Goal: Check status: Check status

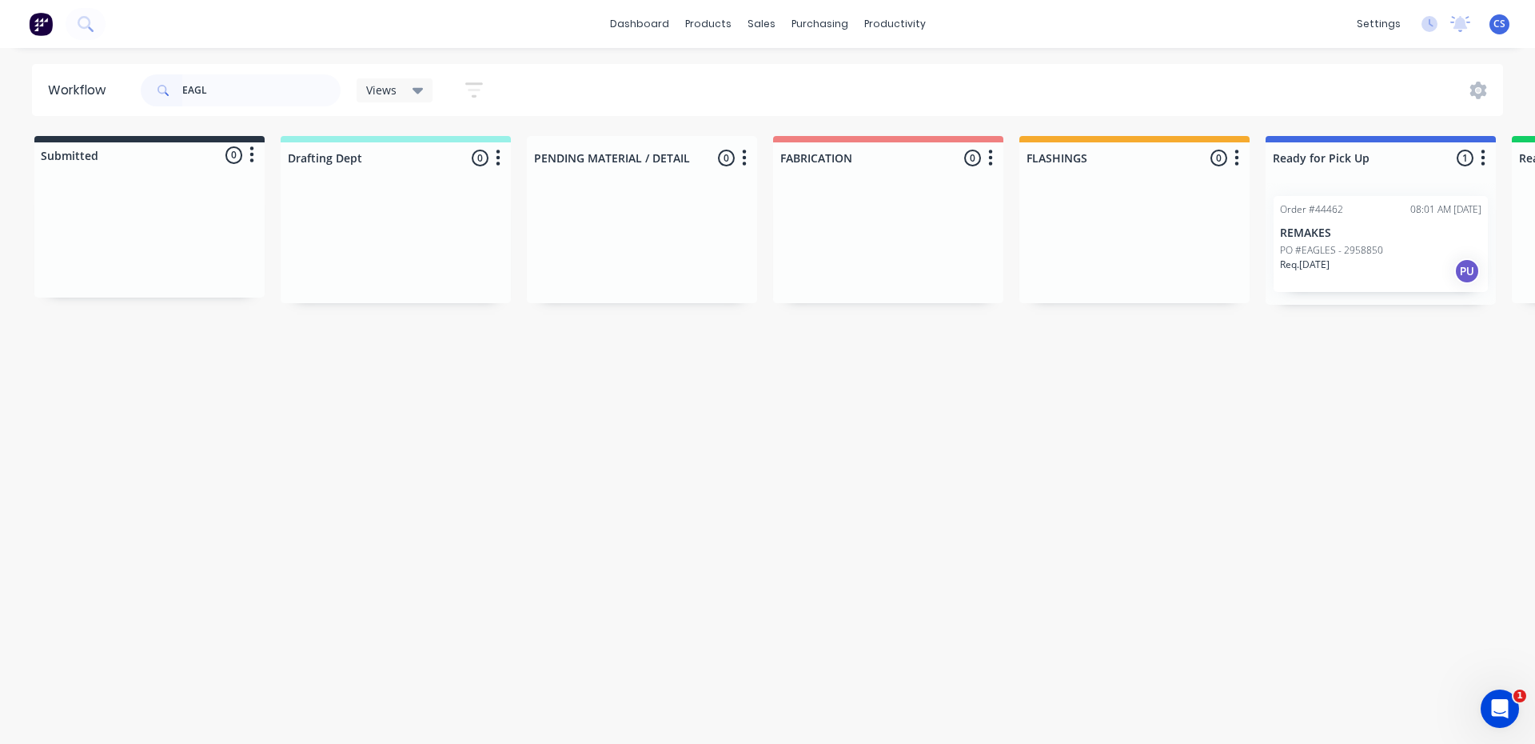
drag, startPoint x: 218, startPoint y: 94, endPoint x: 146, endPoint y: 84, distance: 72.7
click at [146, 84] on div "EAGL" at bounding box center [241, 90] width 200 height 32
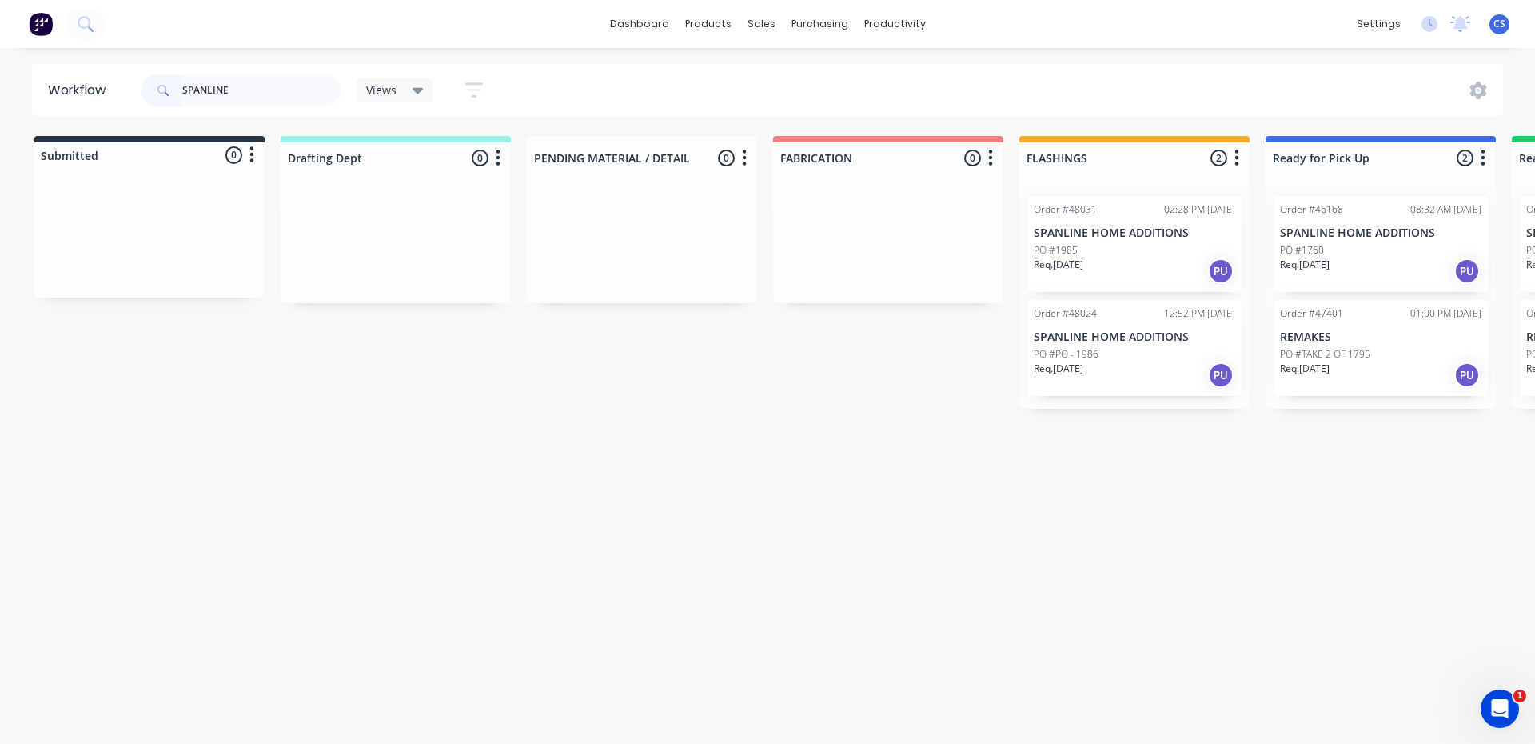
type input "SPANLINE"
click at [1100, 257] on div "Req. [DATE] PU" at bounding box center [1135, 270] width 202 height 27
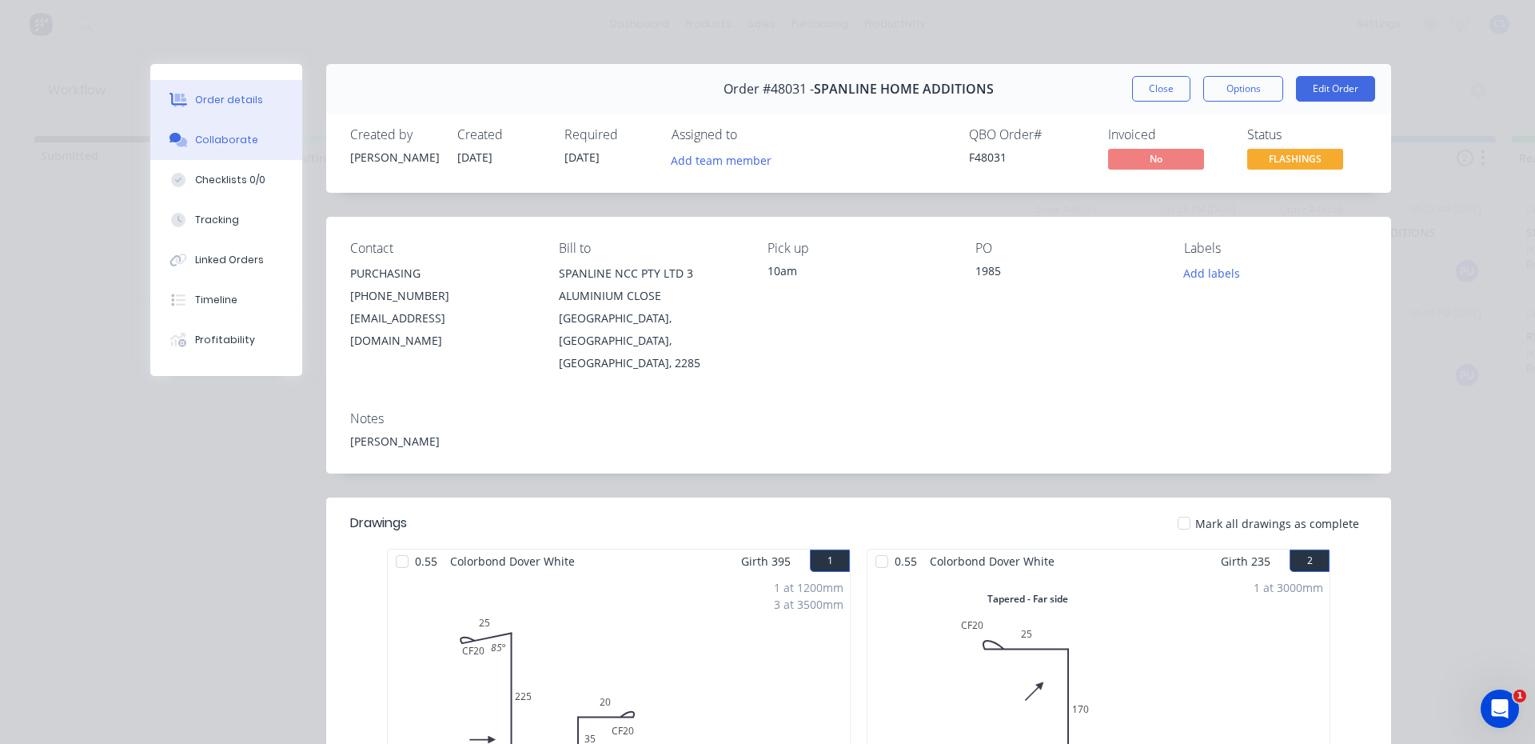
click at [273, 141] on button "Collaborate" at bounding box center [226, 140] width 152 height 40
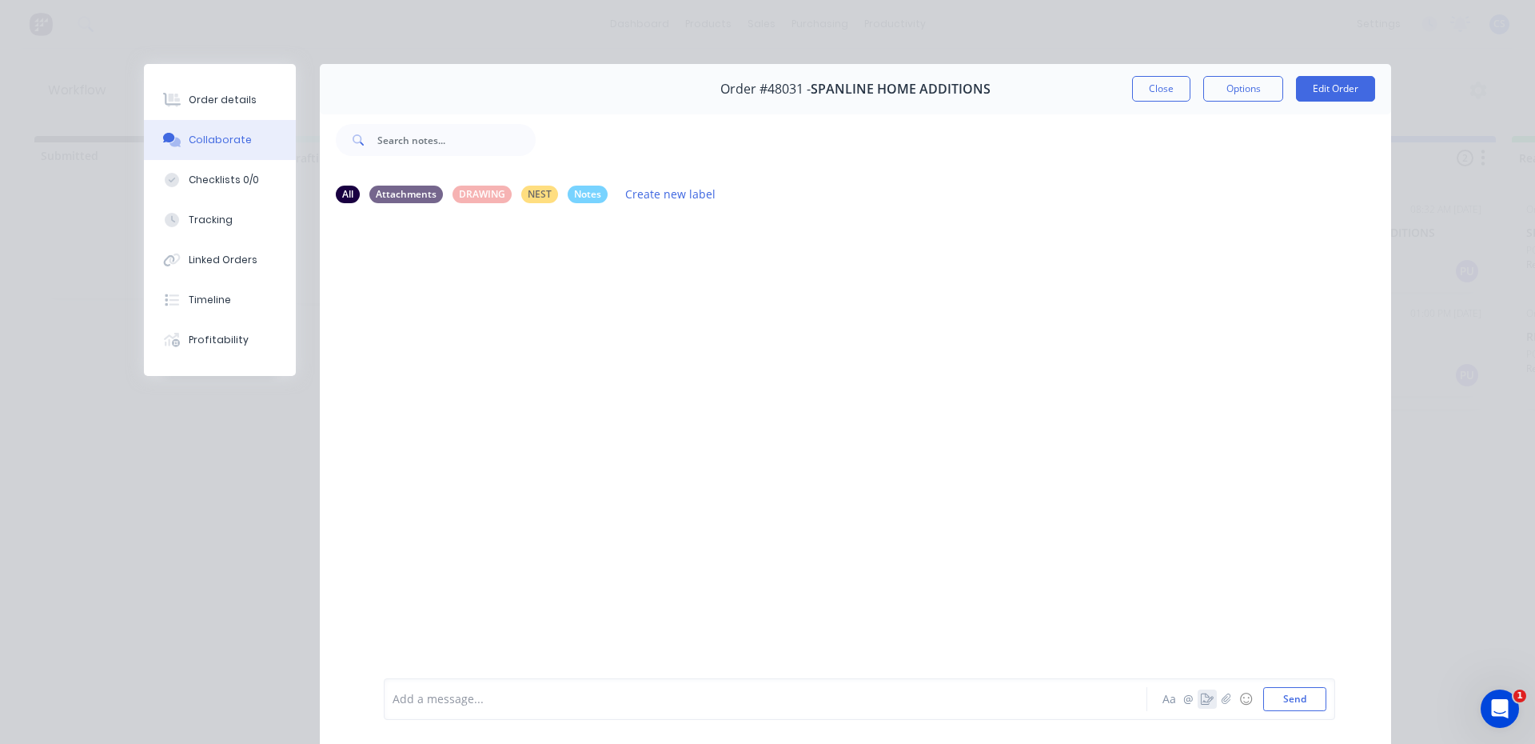
click at [1199, 705] on button "button" at bounding box center [1207, 698] width 19 height 19
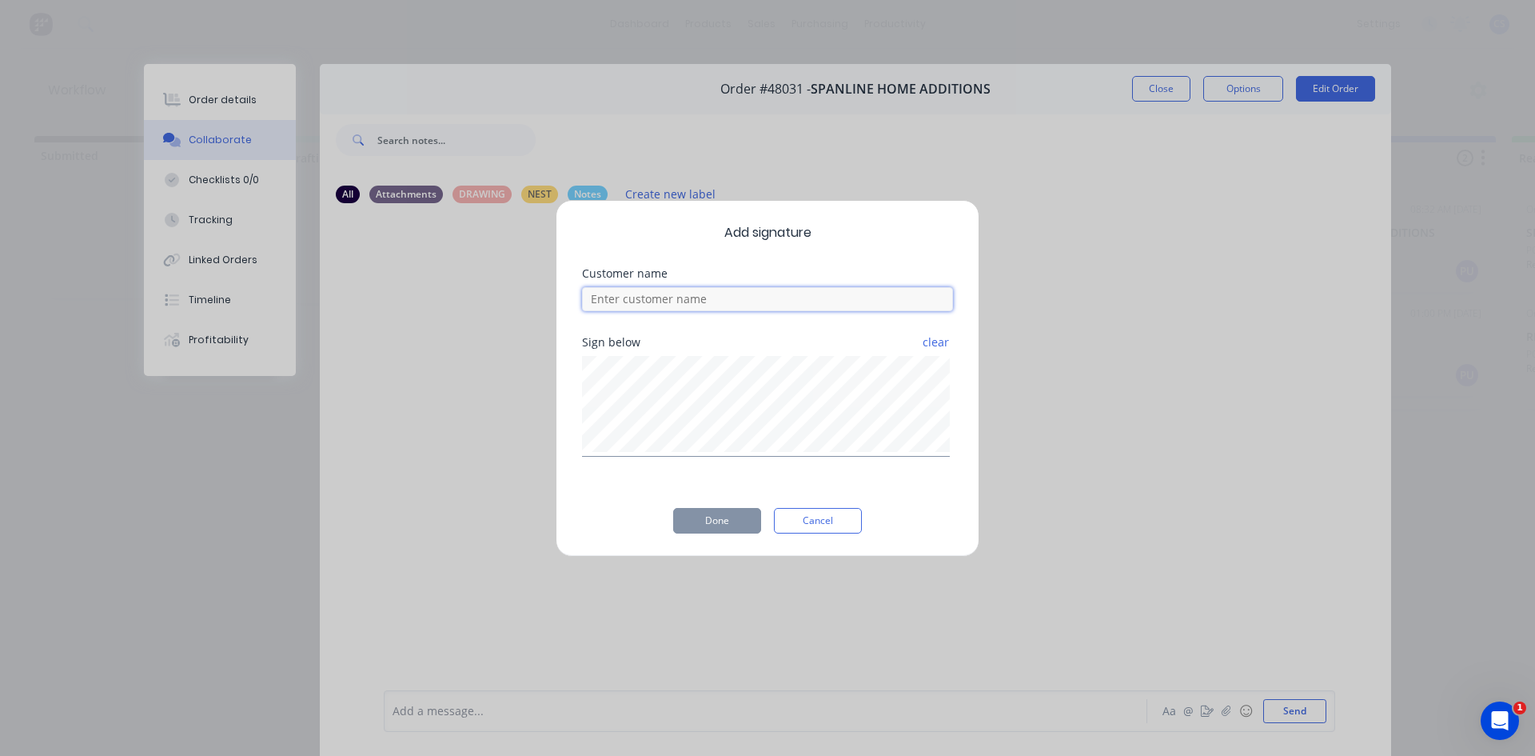
click at [709, 303] on input at bounding box center [767, 299] width 371 height 24
type input "[PERSON_NAME]"
click at [713, 508] on button "Done" at bounding box center [717, 521] width 88 height 26
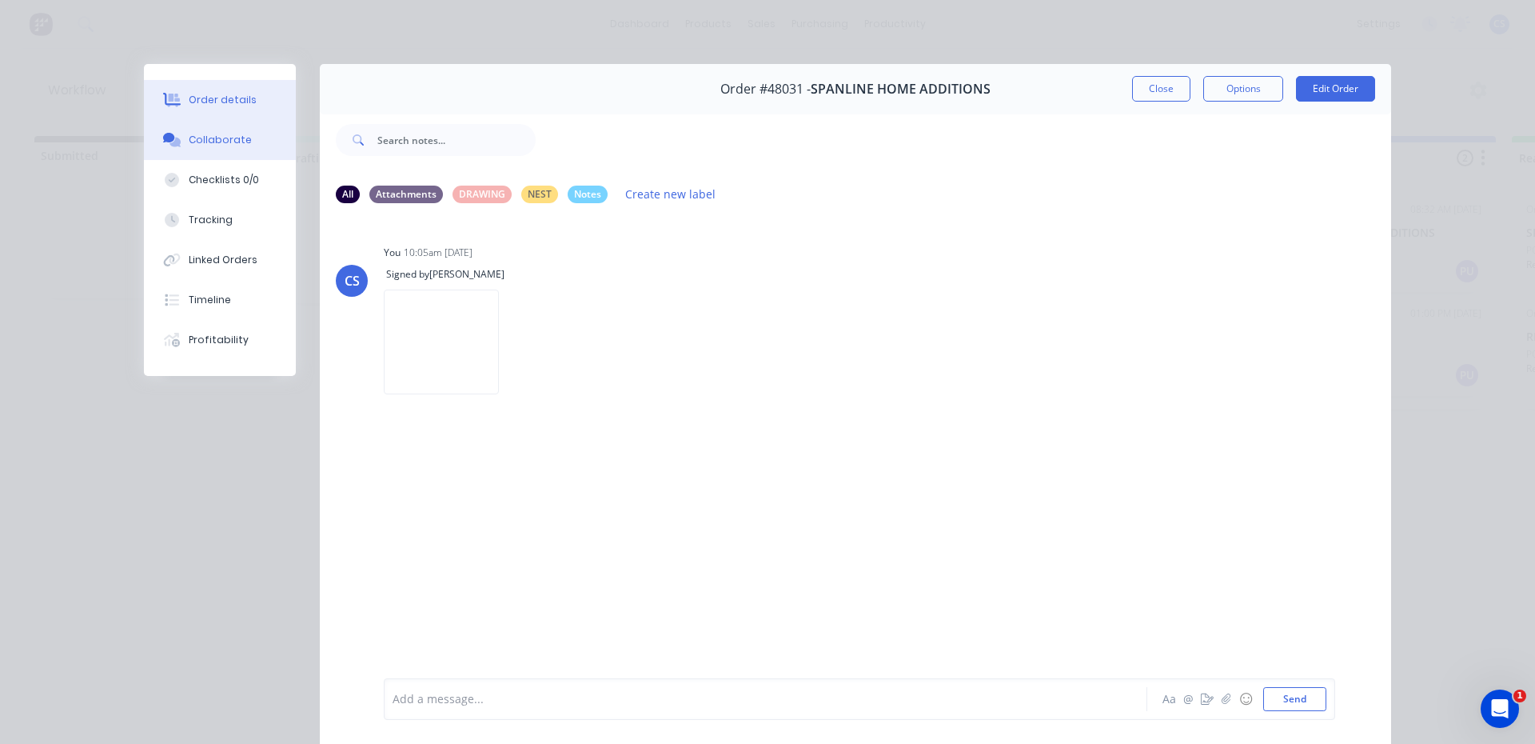
click at [264, 104] on button "Order details" at bounding box center [220, 100] width 152 height 40
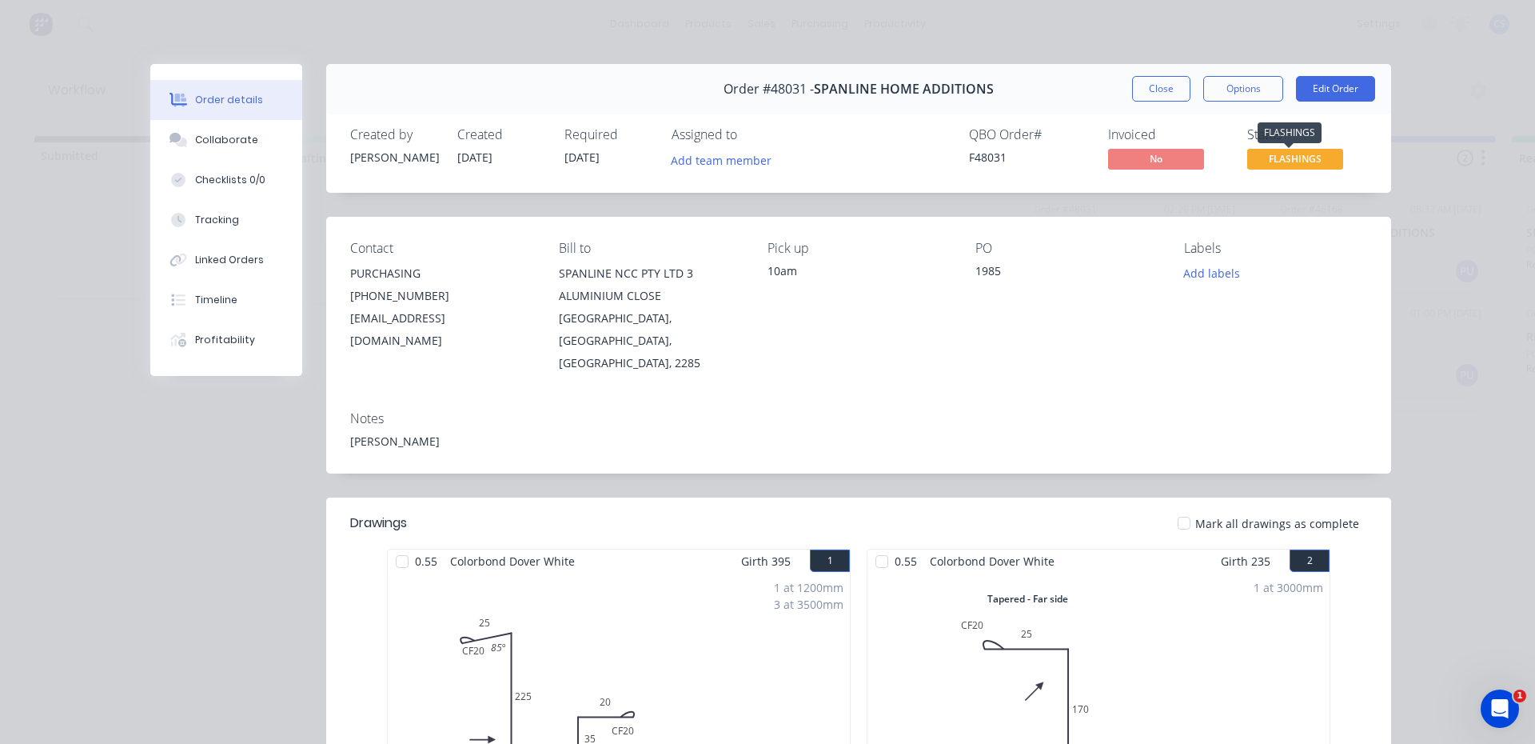
click at [1273, 158] on span "FLASHINGS" at bounding box center [1295, 159] width 96 height 20
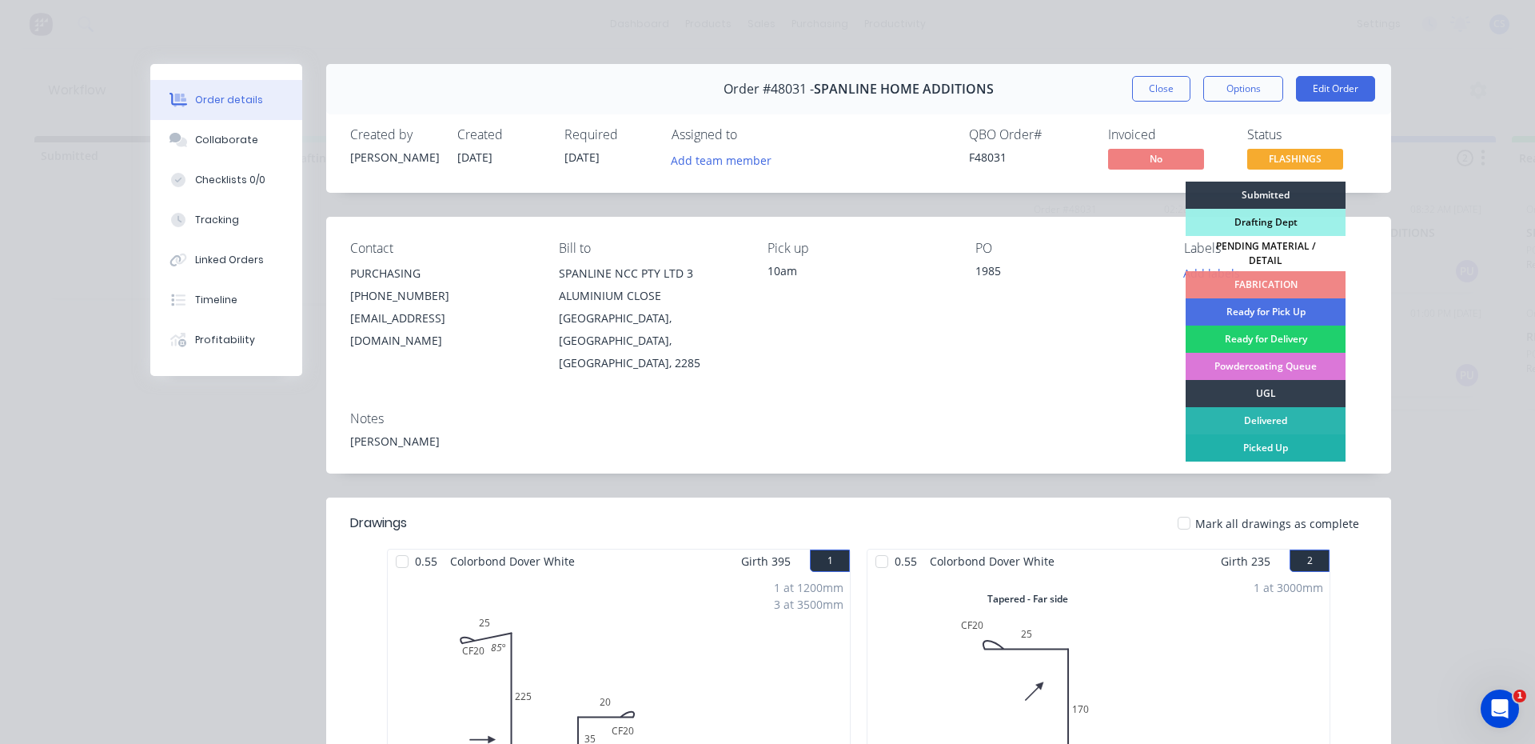
click at [1292, 440] on div "Picked Up" at bounding box center [1266, 447] width 160 height 27
